Goal: Task Accomplishment & Management: Manage account settings

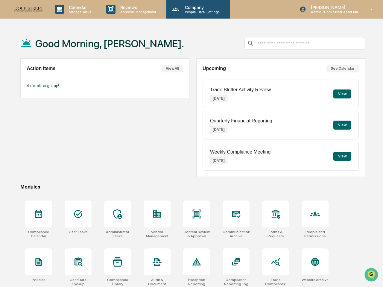
click at [188, 11] on p "People, Data, Settings" at bounding box center [201, 12] width 42 height 4
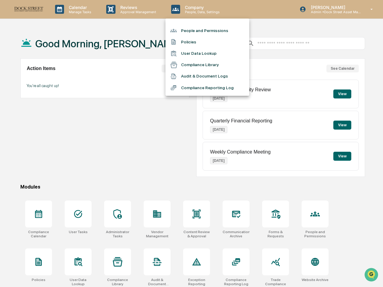
click at [190, 7] on div at bounding box center [191, 143] width 383 height 287
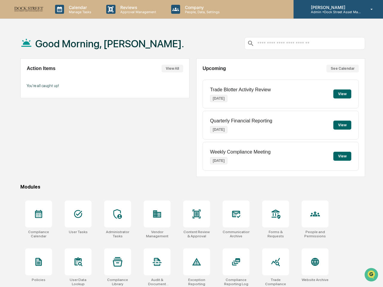
click at [356, 16] on div "[PERSON_NAME] Admin • Dock Street Asset Management" at bounding box center [337, 9] width 89 height 19
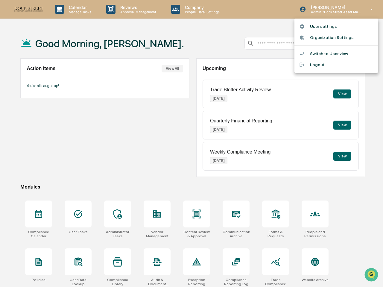
click at [325, 36] on li "Organization Settings" at bounding box center [336, 37] width 84 height 11
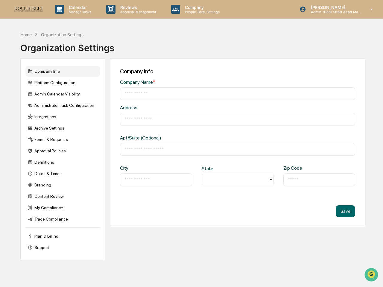
type input "**********"
type input "*****"
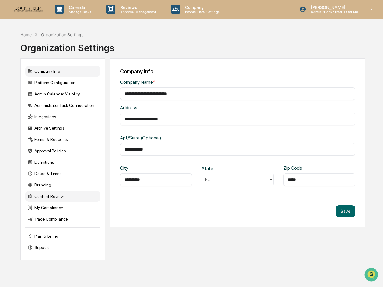
click at [54, 200] on div "Content Review" at bounding box center [62, 196] width 75 height 11
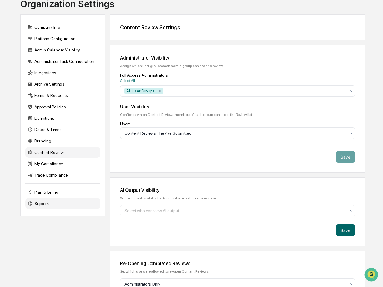
scroll to position [45, 0]
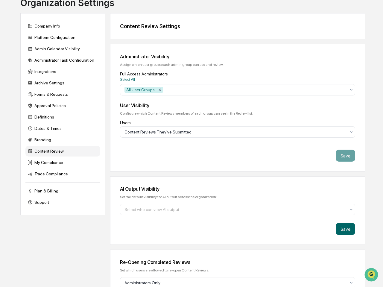
click at [135, 216] on div "AI Output Visibility Set the default visibility for AI output across the organi…" at bounding box center [237, 210] width 255 height 68
click at [135, 215] on div "AI Output Visibility Set the default visibility for AI output across the organi…" at bounding box center [237, 210] width 255 height 68
click at [141, 211] on div at bounding box center [234, 209] width 221 height 6
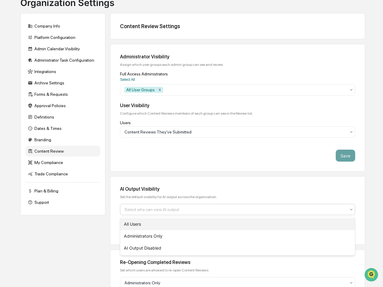
click at [148, 221] on div "All Users" at bounding box center [237, 224] width 234 height 12
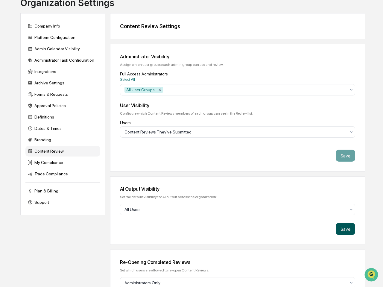
click at [342, 227] on button "Save" at bounding box center [344, 229] width 19 height 12
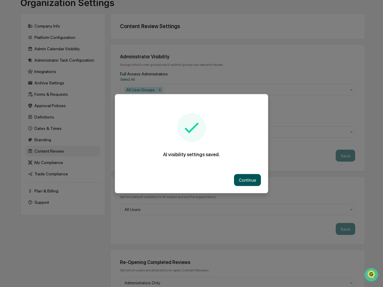
click at [235, 178] on button "Continue" at bounding box center [247, 180] width 27 height 12
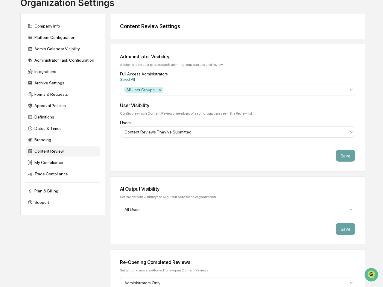
click at [250, 154] on div "Save" at bounding box center [237, 155] width 235 height 12
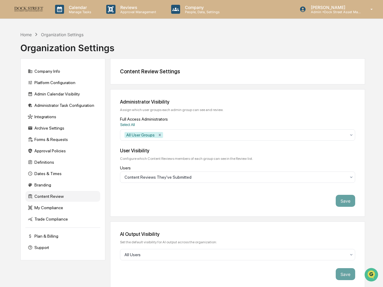
scroll to position [0, 0]
click at [209, 103] on div "Administrator Visibility" at bounding box center [237, 102] width 235 height 6
click at [42, 114] on div "Integrations" at bounding box center [62, 116] width 75 height 11
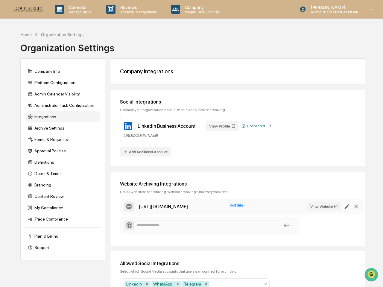
click at [327, 127] on div "Social Integrations Connect your organization's social media accounts for archi…" at bounding box center [237, 127] width 255 height 77
click at [313, 89] on div "Social Integrations Connect your organization's social media accounts for archi…" at bounding box center [237, 127] width 255 height 77
